Goal: Information Seeking & Learning: Learn about a topic

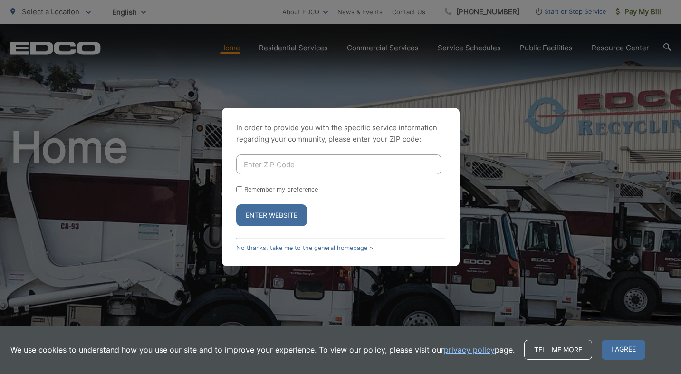
click at [285, 168] on input "Enter ZIP Code" at bounding box center [338, 164] width 205 height 20
click at [234, 187] on div "In order to provide you with the specific service information regarding your co…" at bounding box center [341, 187] width 238 height 158
click at [311, 164] on input "[STREET_ADDRESS]" at bounding box center [338, 164] width 205 height 20
click at [271, 216] on button "Enter Website" at bounding box center [271, 215] width 71 height 22
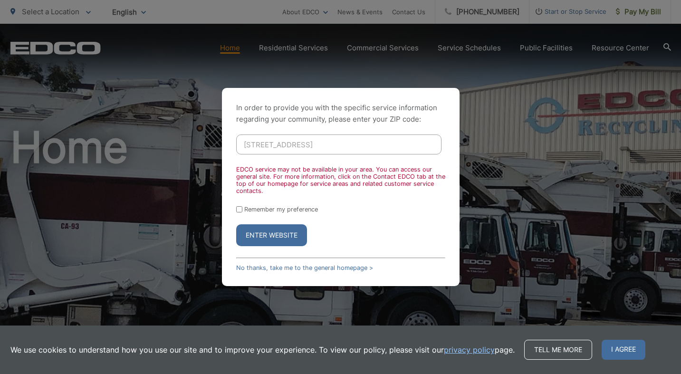
click at [273, 238] on button "Enter Website" at bounding box center [271, 235] width 71 height 22
click at [272, 237] on button "Enter Website" at bounding box center [271, 235] width 71 height 22
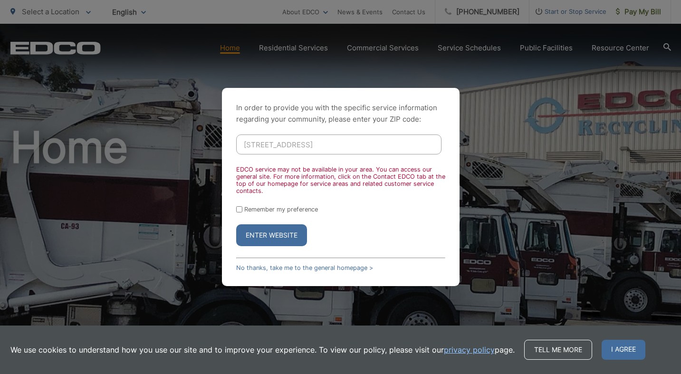
click at [298, 140] on input "[STREET_ADDRESS]" at bounding box center [338, 145] width 205 height 20
type input "92024"
click at [278, 242] on button "Enter Website" at bounding box center [271, 235] width 71 height 22
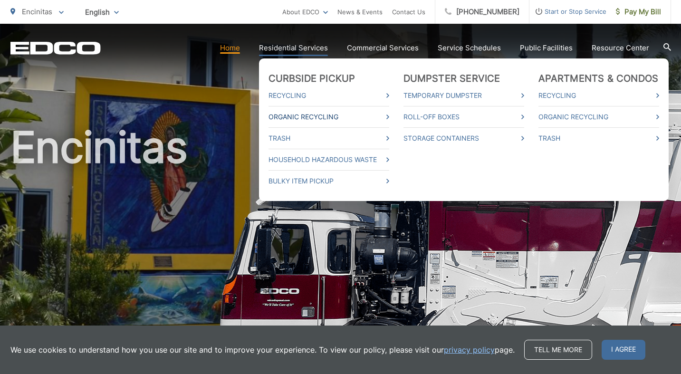
click at [304, 115] on link "Organic Recycling" at bounding box center [329, 116] width 121 height 11
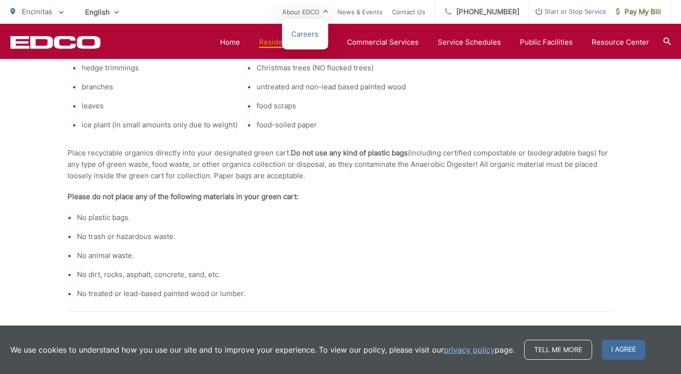
scroll to position [683, 0]
